Goal: Find specific page/section: Find specific page/section

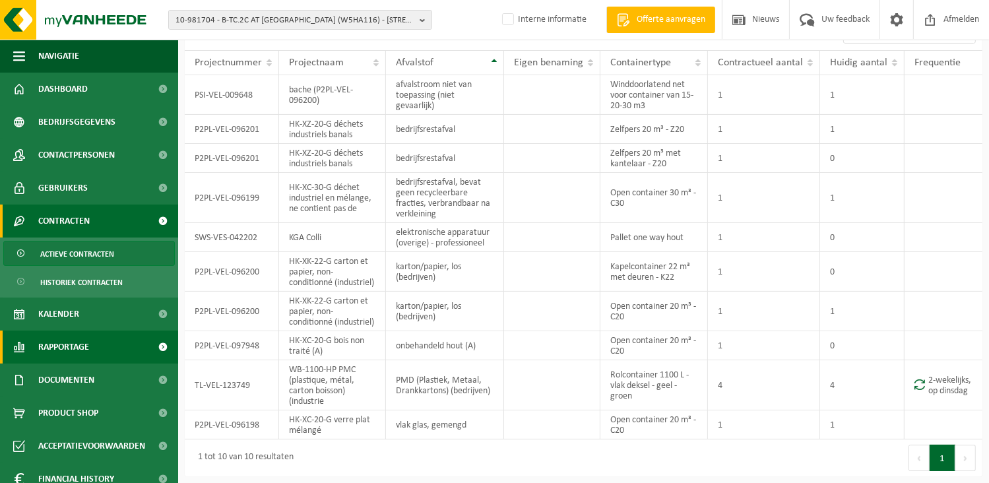
click at [78, 344] on span "Rapportage" at bounding box center [63, 347] width 51 height 33
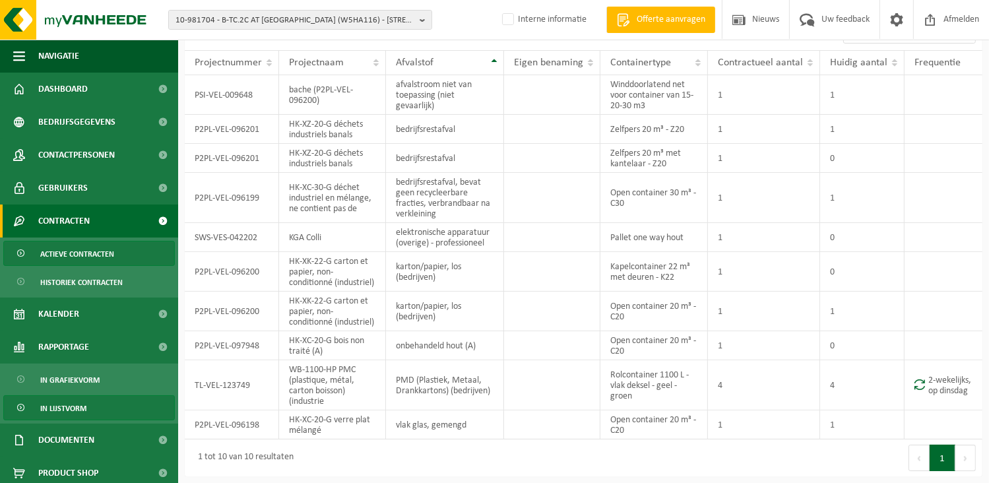
click at [50, 409] on span "In lijstvorm" at bounding box center [63, 408] width 46 height 25
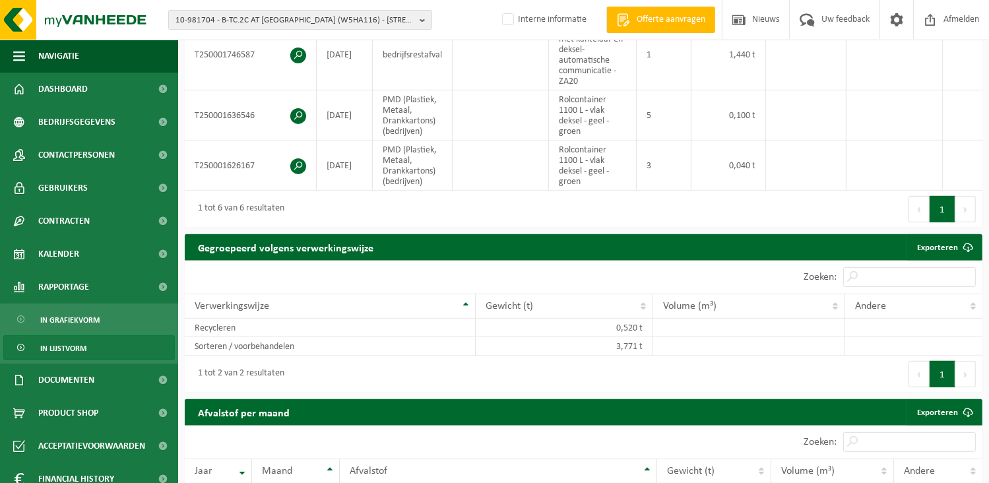
scroll to position [462, 0]
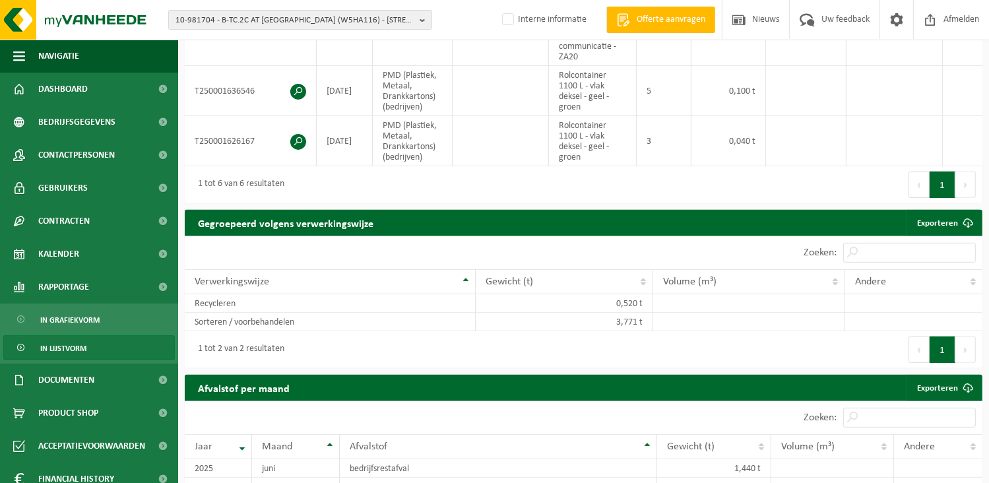
click at [60, 348] on span "In lijstvorm" at bounding box center [63, 348] width 46 height 25
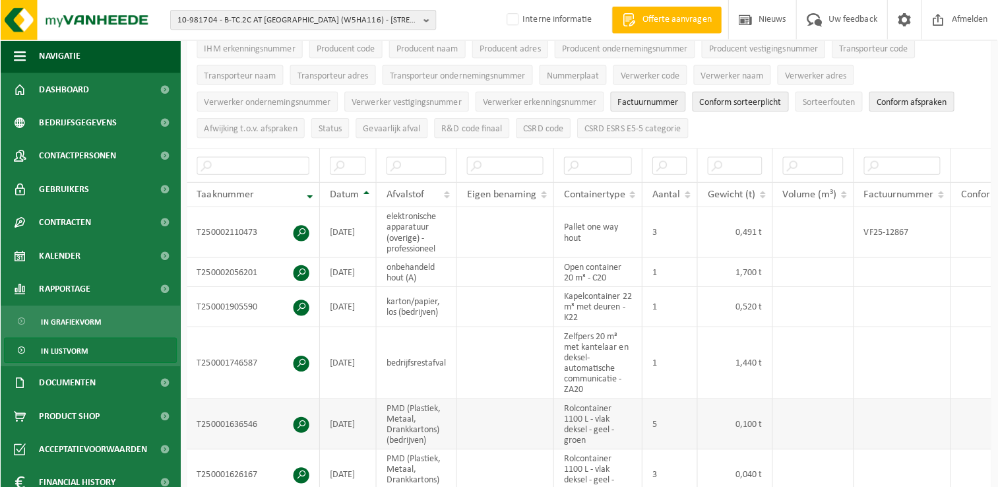
scroll to position [198, 0]
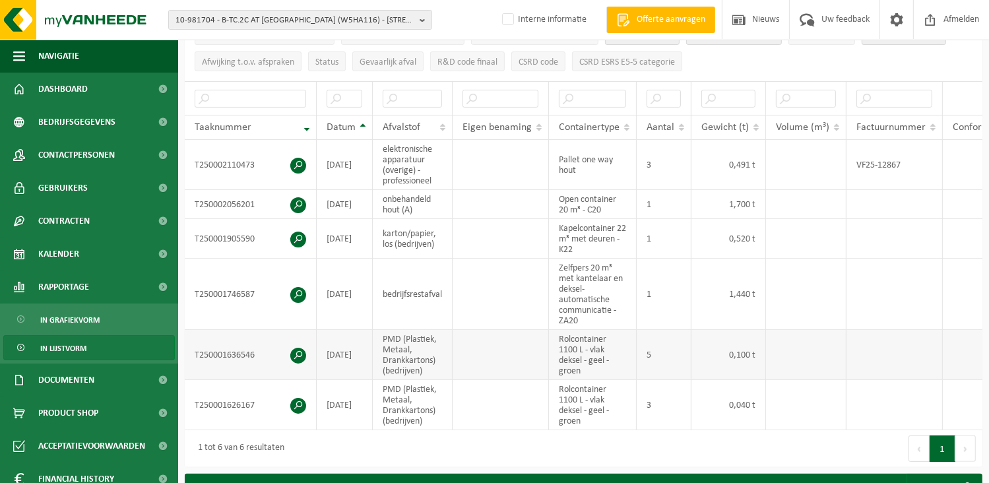
click at [628, 364] on td "Rolcontainer 1100 L - vlak deksel - geel - groen" at bounding box center [593, 355] width 88 height 50
